Goal: Information Seeking & Learning: Learn about a topic

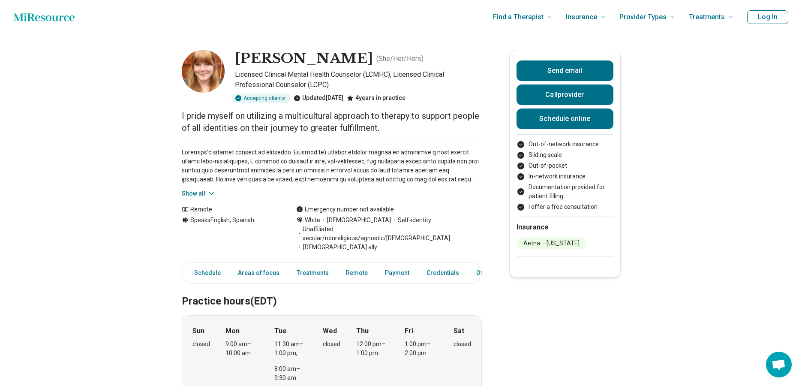
click at [231, 119] on p "I pride myself on utilizing a multicultural approach to therapy to support peop…" at bounding box center [332, 122] width 300 height 24
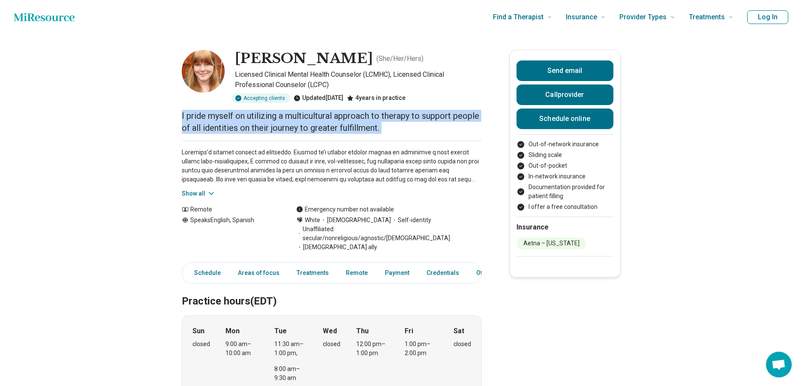
click at [231, 119] on p "I pride myself on utilizing a multicultural approach to therapy to support peop…" at bounding box center [332, 122] width 300 height 24
click at [243, 120] on p "I pride myself on utilizing a multicultural approach to therapy to support peop…" at bounding box center [332, 122] width 300 height 24
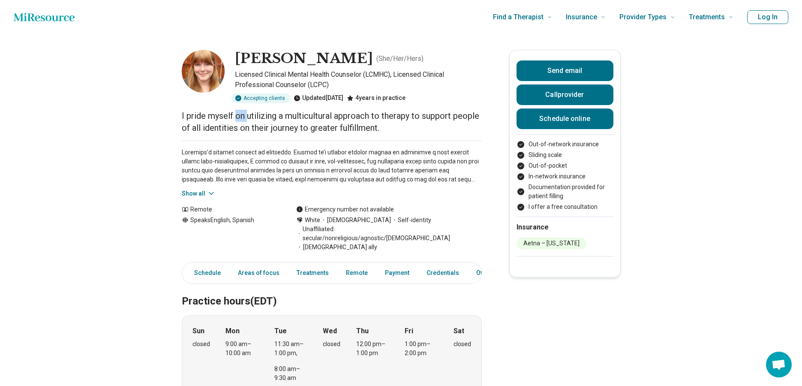
click at [243, 120] on p "I pride myself on utilizing a multicultural approach to therapy to support peop…" at bounding box center [332, 122] width 300 height 24
click at [238, 156] on p at bounding box center [332, 166] width 300 height 36
click at [272, 155] on p at bounding box center [332, 166] width 300 height 36
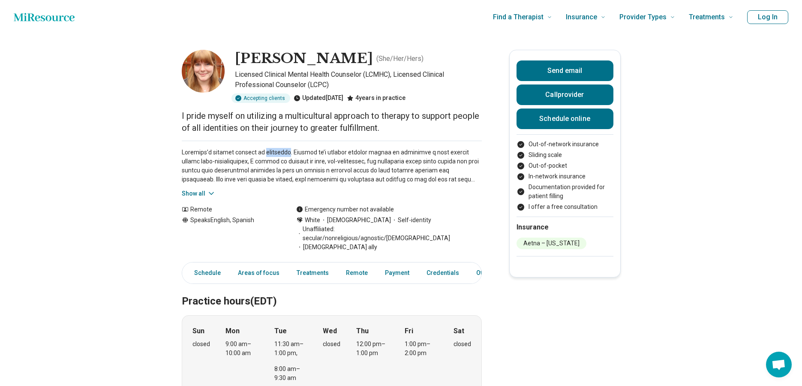
click at [272, 155] on p at bounding box center [332, 166] width 300 height 36
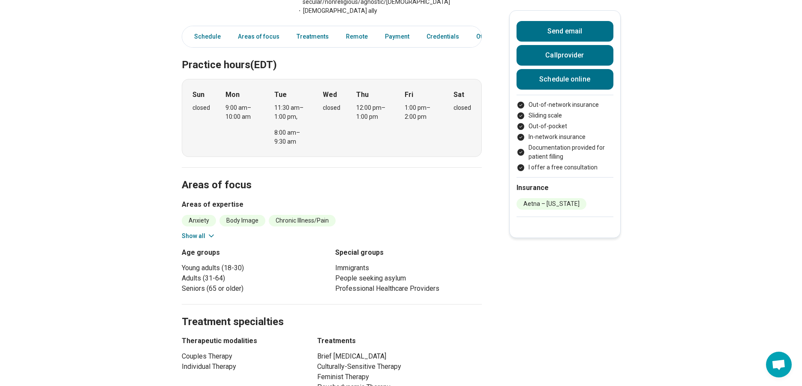
scroll to position [257, 0]
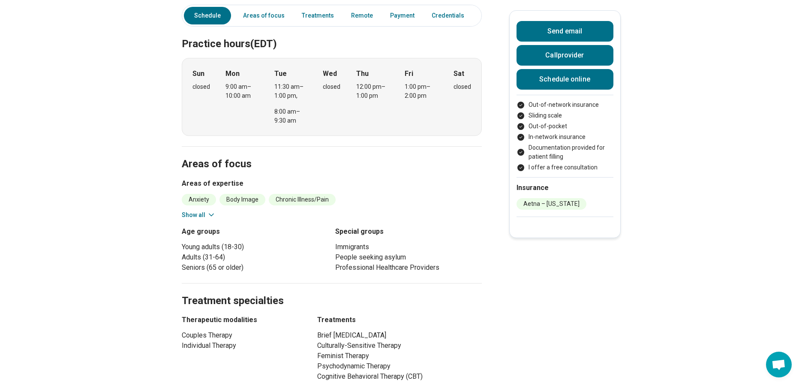
click at [216, 210] on icon at bounding box center [211, 214] width 9 height 9
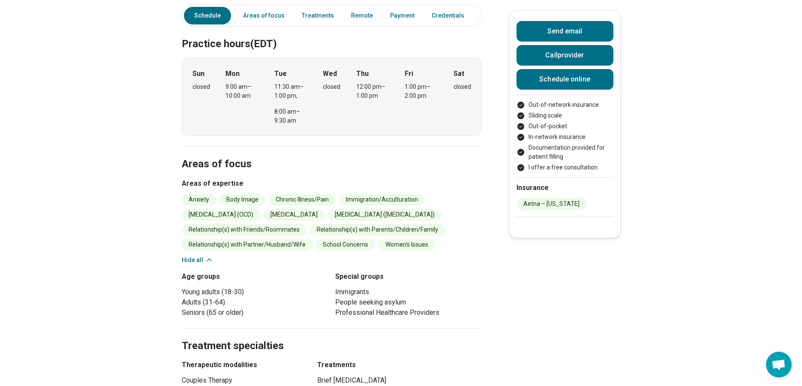
click at [211, 287] on li "Young adults (18-30)" at bounding box center [255, 292] width 147 height 10
click at [194, 297] on li "Adults (31-64)" at bounding box center [255, 302] width 147 height 10
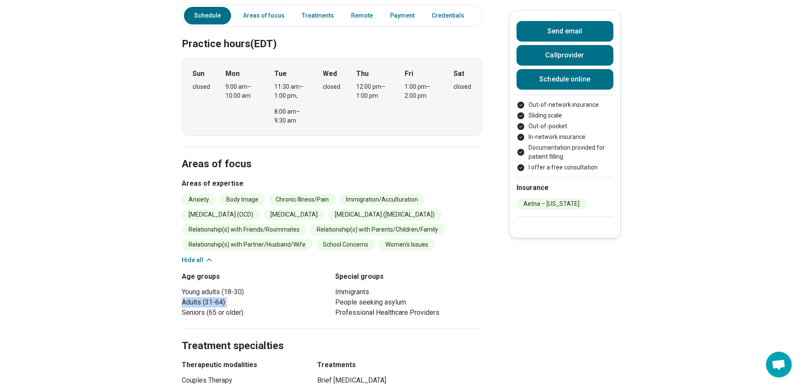
click at [194, 297] on li "Adults (31-64)" at bounding box center [255, 302] width 147 height 10
click at [198, 307] on li "Seniors (65 or older)" at bounding box center [255, 312] width 147 height 10
click at [359, 287] on li "Immigrants" at bounding box center [408, 292] width 147 height 10
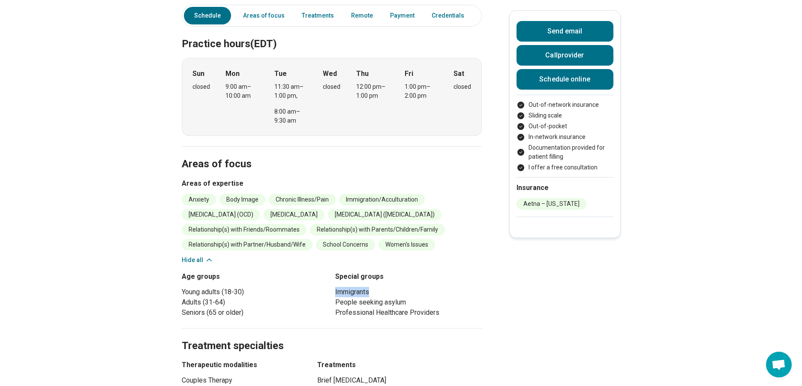
click at [359, 287] on li "Immigrants" at bounding box center [408, 292] width 147 height 10
click at [350, 297] on li "People seeking asylum" at bounding box center [408, 302] width 147 height 10
click at [361, 297] on li "People seeking asylum" at bounding box center [408, 302] width 147 height 10
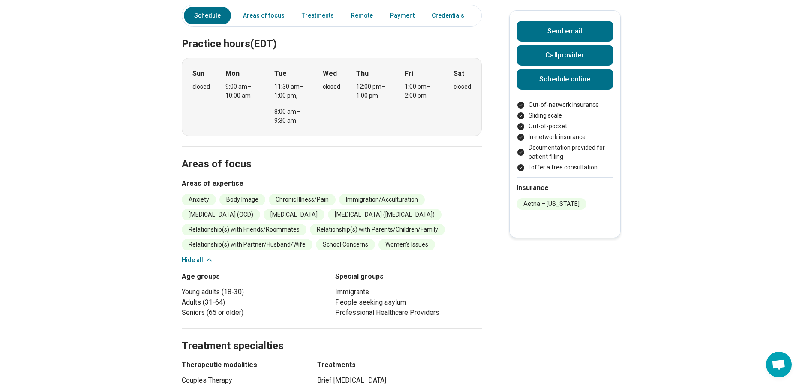
click at [356, 307] on li "Professional Healthcare Providers" at bounding box center [408, 312] width 147 height 10
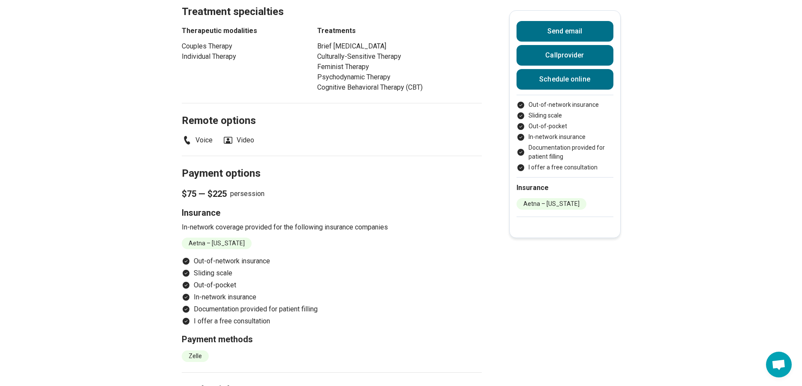
scroll to position [600, 0]
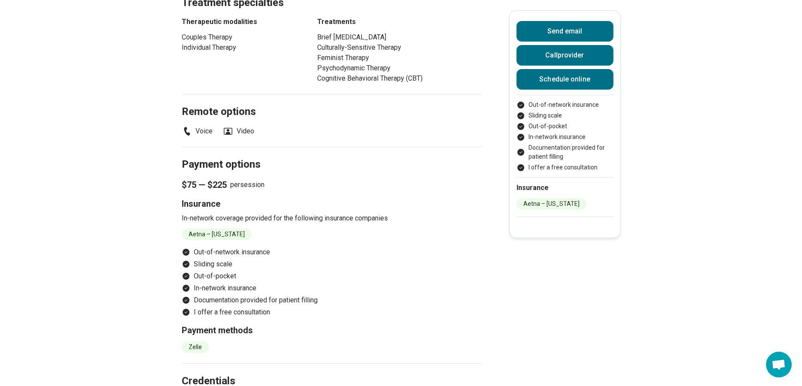
click at [200, 213] on p "In-network coverage provided for the following insurance companies" at bounding box center [332, 218] width 300 height 10
click at [241, 213] on p "In-network coverage provided for the following insurance companies" at bounding box center [332, 218] width 300 height 10
click at [266, 213] on p "In-network coverage provided for the following insurance companies" at bounding box center [332, 218] width 300 height 10
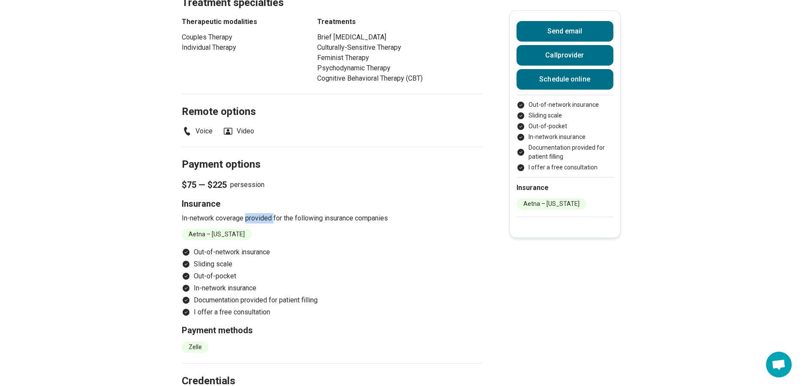
click at [266, 213] on p "In-network coverage provided for the following insurance companies" at bounding box center [332, 218] width 300 height 10
click at [222, 228] on li "Aetna – [US_STATE]" at bounding box center [217, 234] width 70 height 12
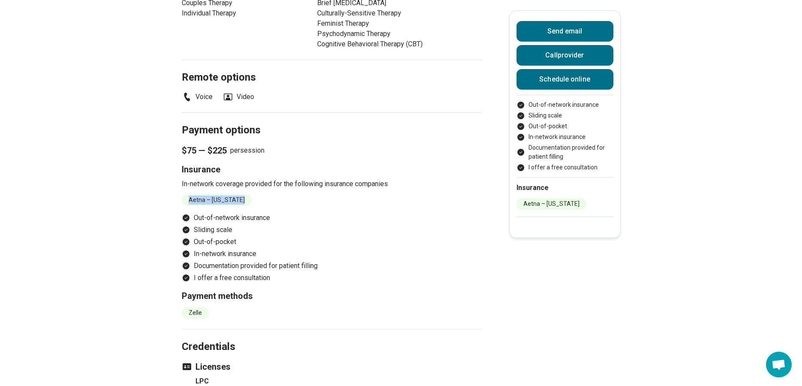
scroll to position [685, 0]
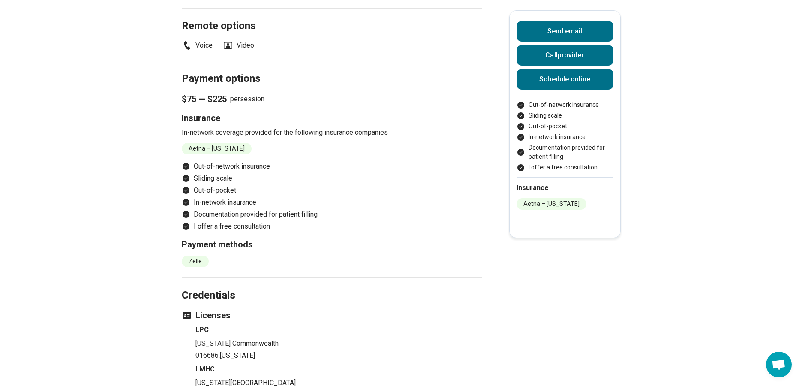
click at [255, 161] on li "Out-of-network insurance" at bounding box center [332, 166] width 300 height 10
click at [233, 173] on li "Sliding scale" at bounding box center [332, 178] width 300 height 10
click at [230, 185] on li "Out-of-pocket" at bounding box center [332, 190] width 300 height 10
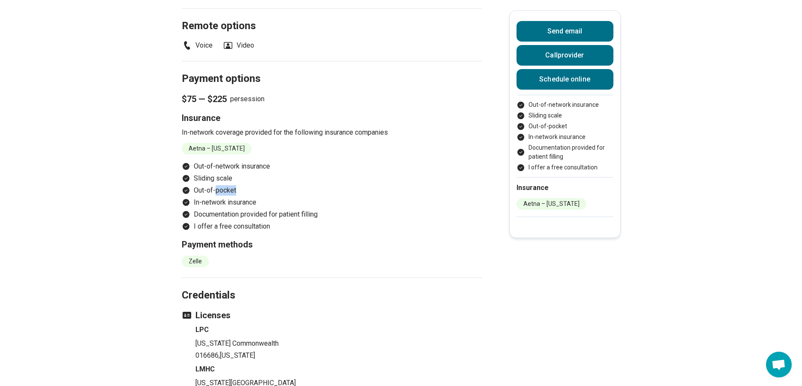
click at [230, 185] on li "Out-of-pocket" at bounding box center [332, 190] width 300 height 10
click at [235, 241] on div "Payment methods Zelle" at bounding box center [332, 252] width 300 height 29
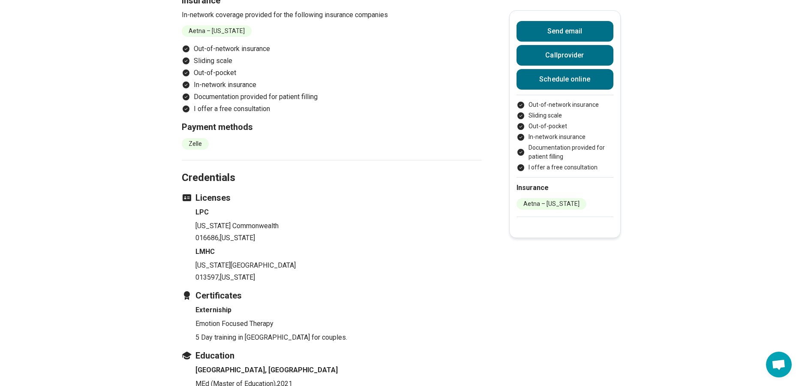
scroll to position [857, 0]
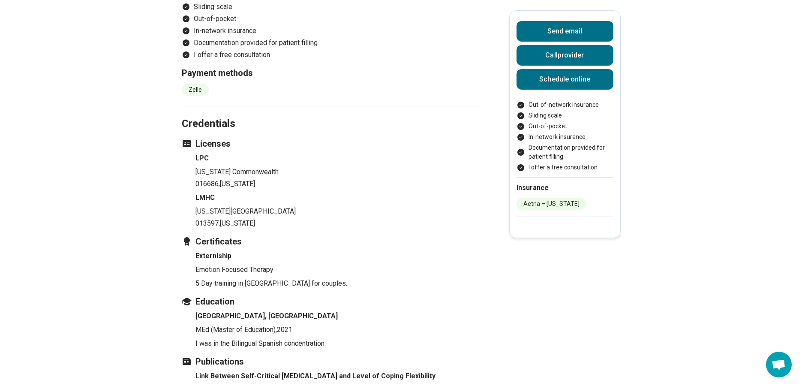
click at [262, 167] on p "[US_STATE] Commonwealth" at bounding box center [338, 172] width 286 height 10
click at [246, 192] on h4 "LMHC" at bounding box center [338, 197] width 286 height 10
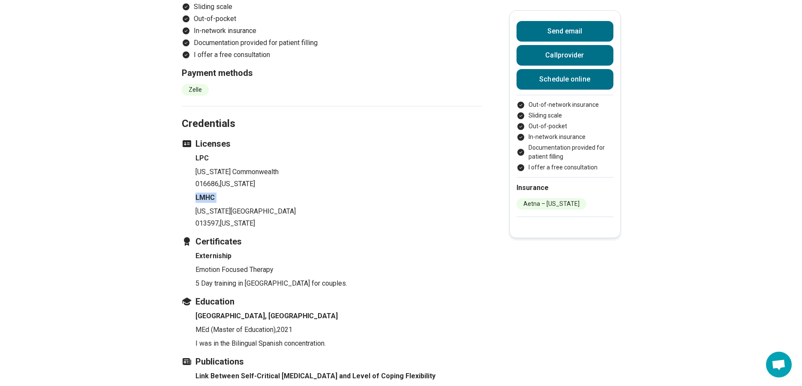
click at [246, 192] on h4 "LMHC" at bounding box center [338, 197] width 286 height 10
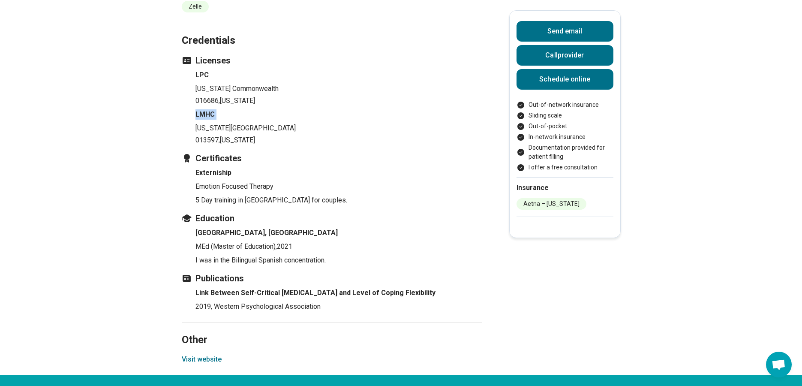
scroll to position [943, 0]
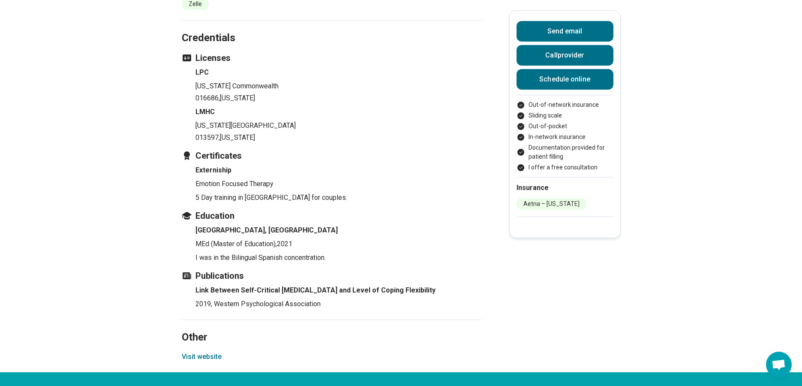
click at [253, 179] on p "Emotion Focused Therapy" at bounding box center [338, 184] width 286 height 10
click at [257, 192] on p "5 Day training in [GEOGRAPHIC_DATA] for couples." at bounding box center [338, 197] width 286 height 10
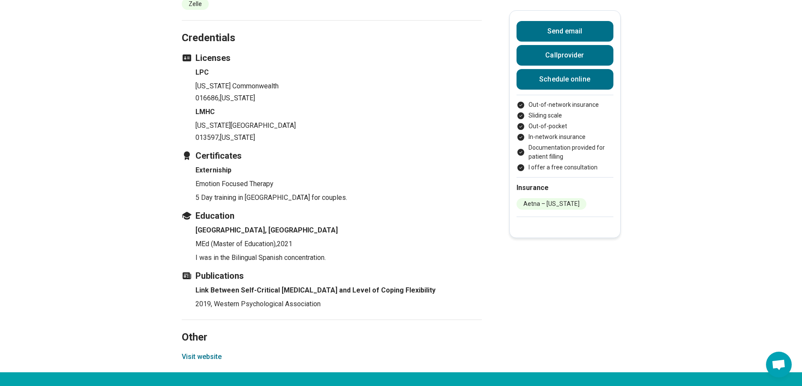
click at [230, 239] on p "MEd (Master of Education) , 2021" at bounding box center [338, 244] width 286 height 10
click at [268, 239] on p "MEd (Master of Education) , 2021" at bounding box center [338, 244] width 286 height 10
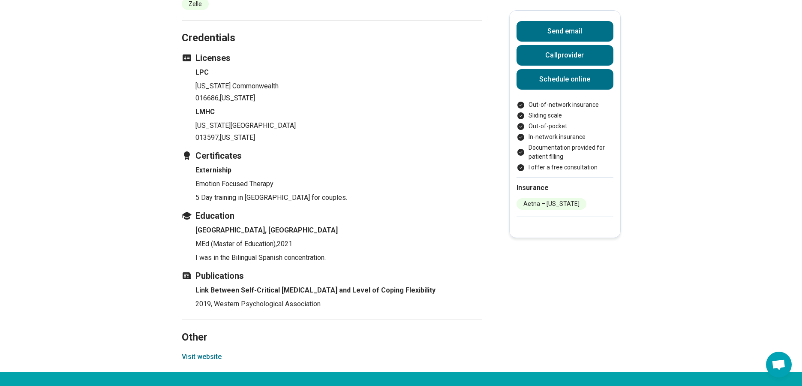
click at [226, 252] on p "I was in the Bilingual Spanish concentration." at bounding box center [338, 257] width 286 height 10
click at [240, 252] on p "I was in the Bilingual Spanish concentration." at bounding box center [338, 257] width 286 height 10
click at [262, 252] on p "I was in the Bilingual Spanish concentration." at bounding box center [338, 257] width 286 height 10
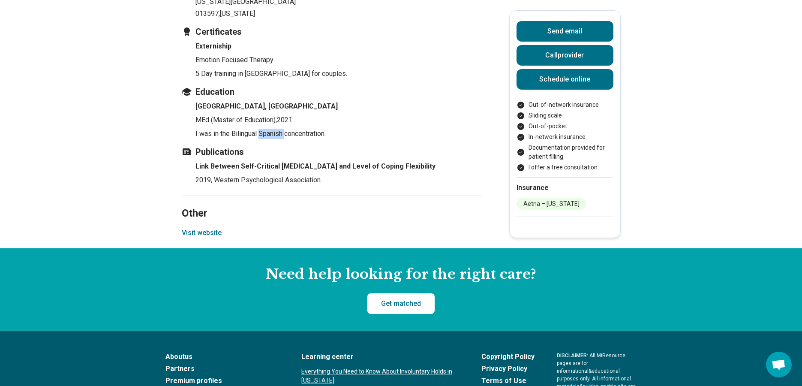
scroll to position [1071, 0]
